Goal: Check status: Check status

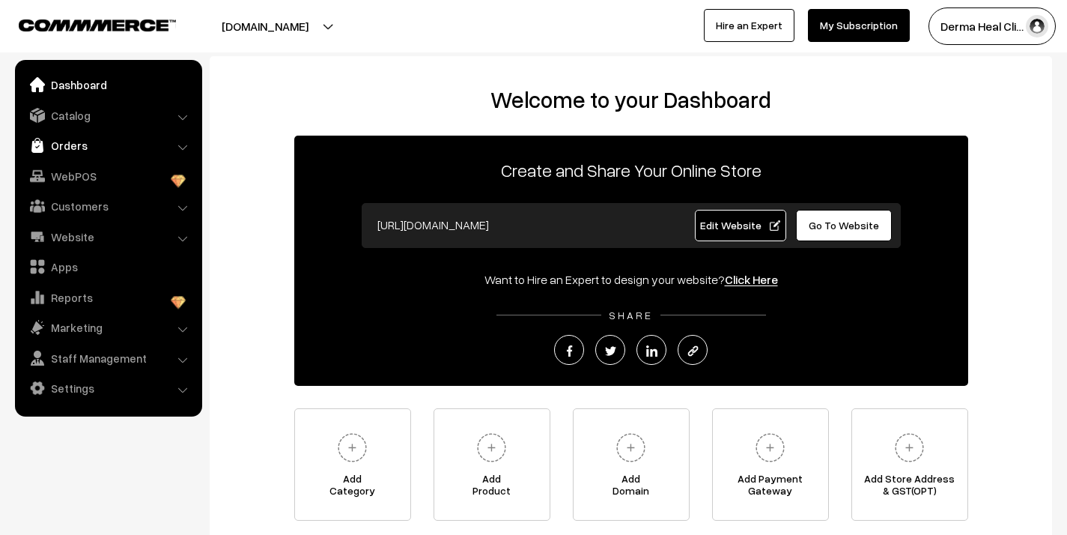
click at [82, 146] on link "Orders" at bounding box center [108, 145] width 178 height 27
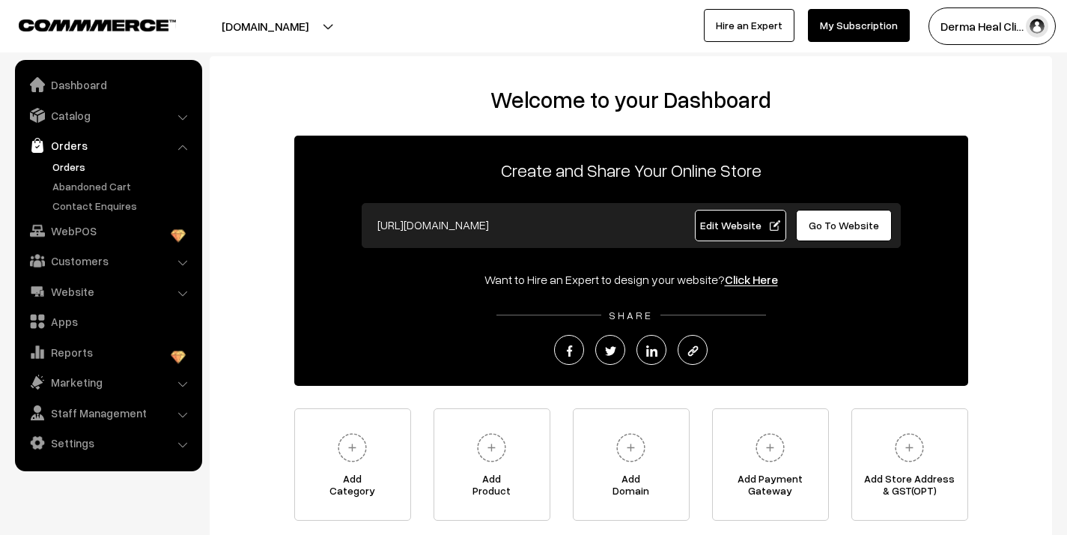
click at [82, 168] on link "Orders" at bounding box center [123, 167] width 148 height 16
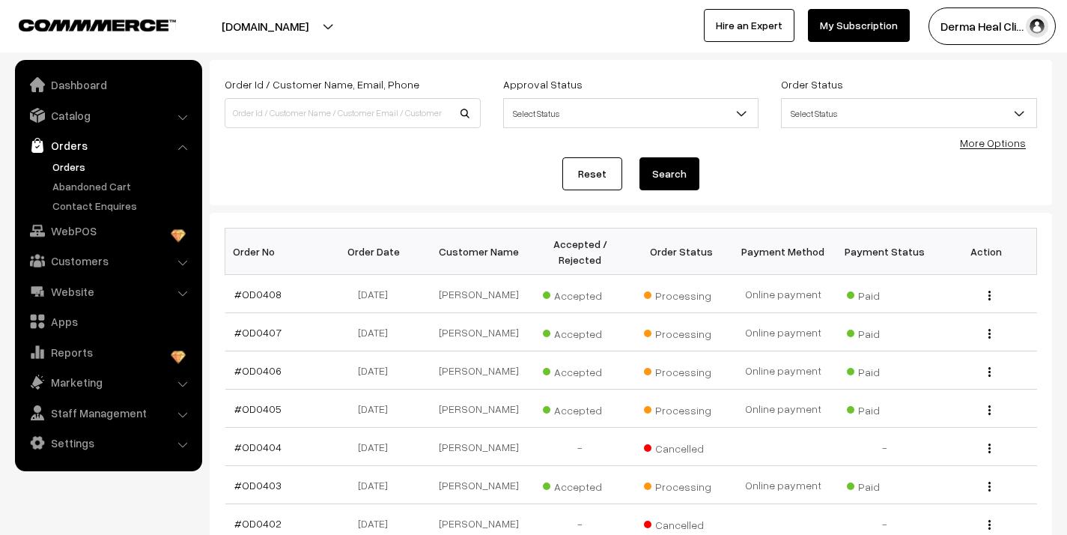
scroll to position [147, 0]
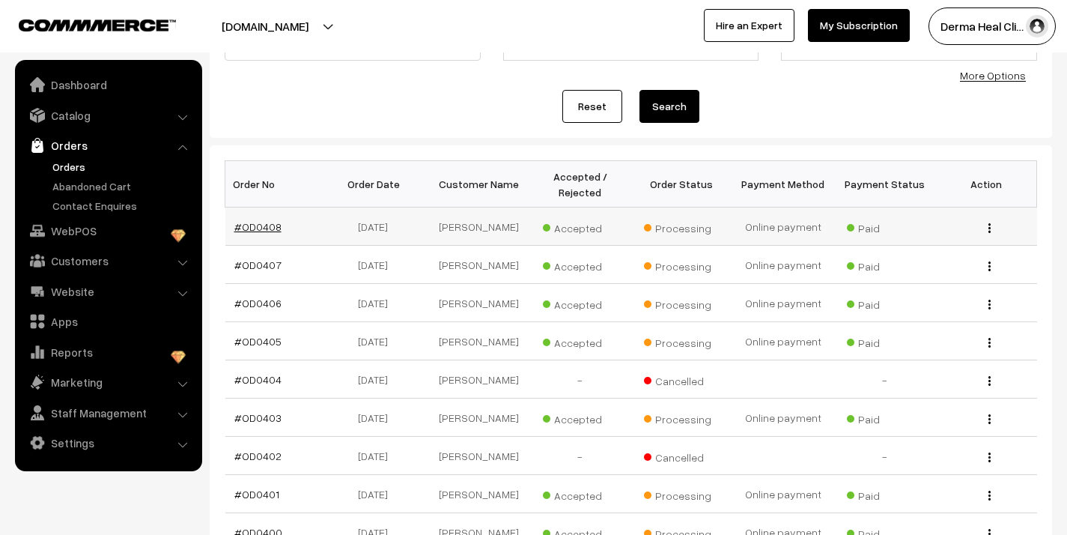
click at [264, 228] on link "#OD0408" at bounding box center [257, 226] width 47 height 13
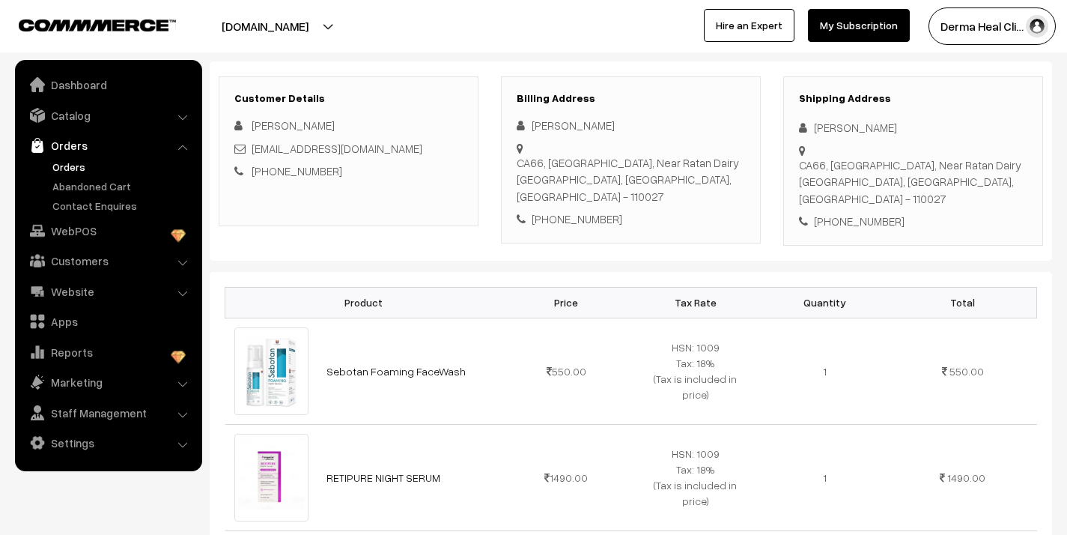
scroll to position [261, 0]
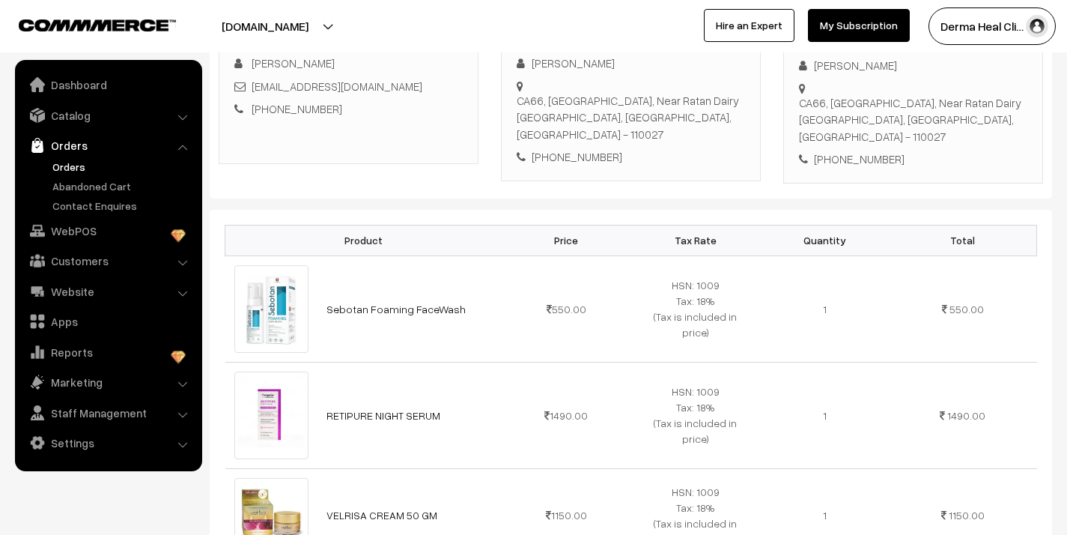
click at [63, 163] on link "Orders" at bounding box center [123, 167] width 148 height 16
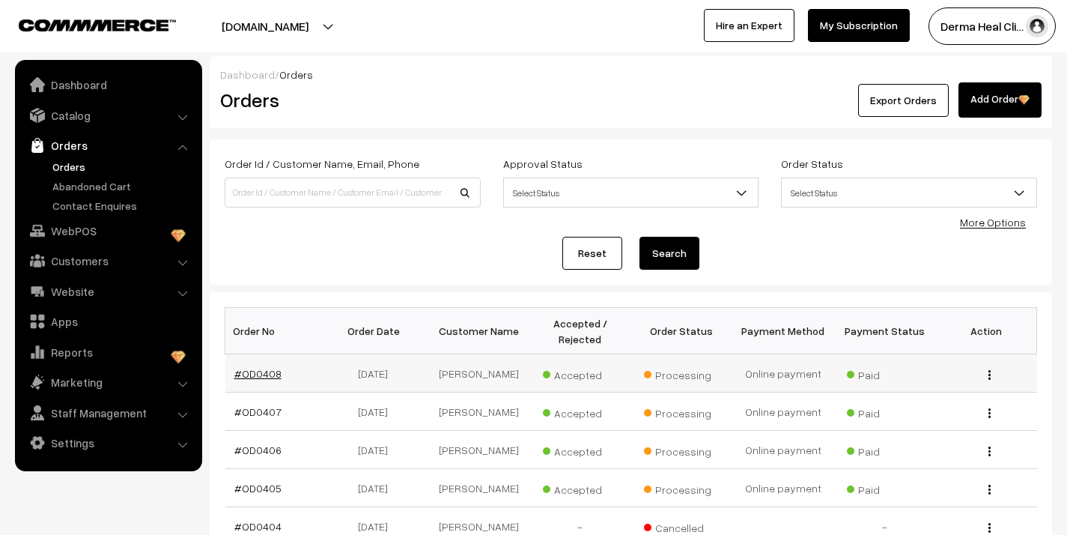
click at [244, 376] on link "#OD0408" at bounding box center [257, 373] width 47 height 13
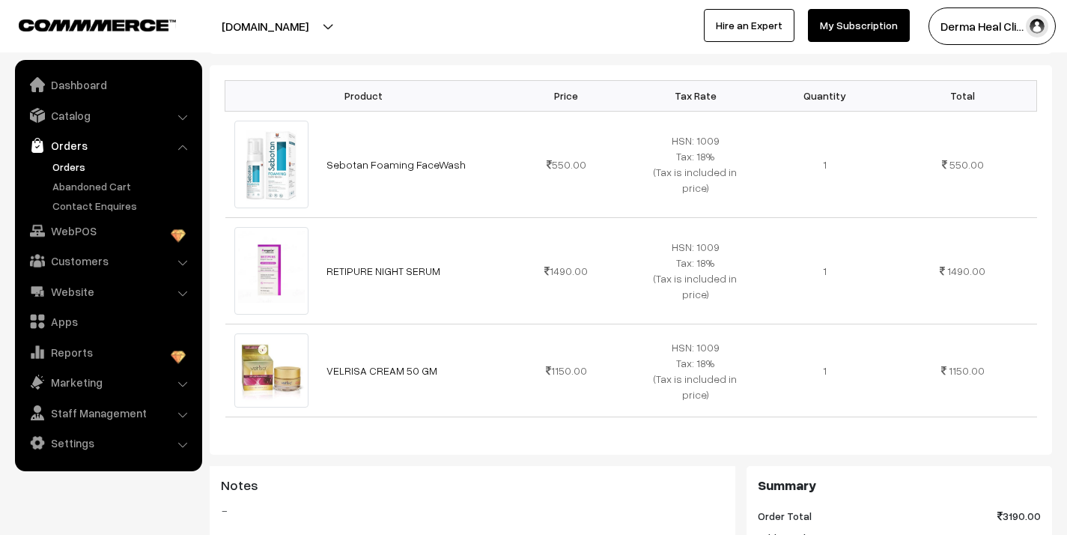
scroll to position [402, 0]
